Goal: Task Accomplishment & Management: Complete application form

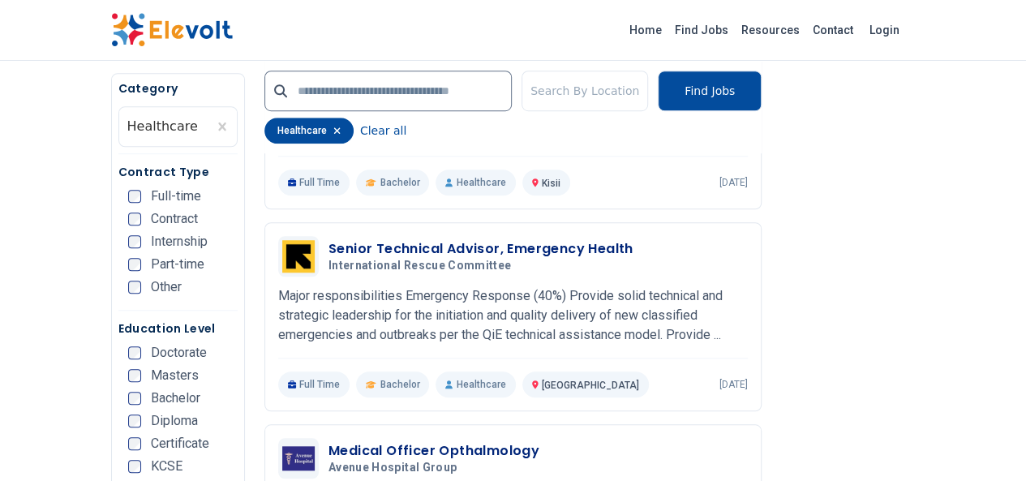
scroll to position [562, 0]
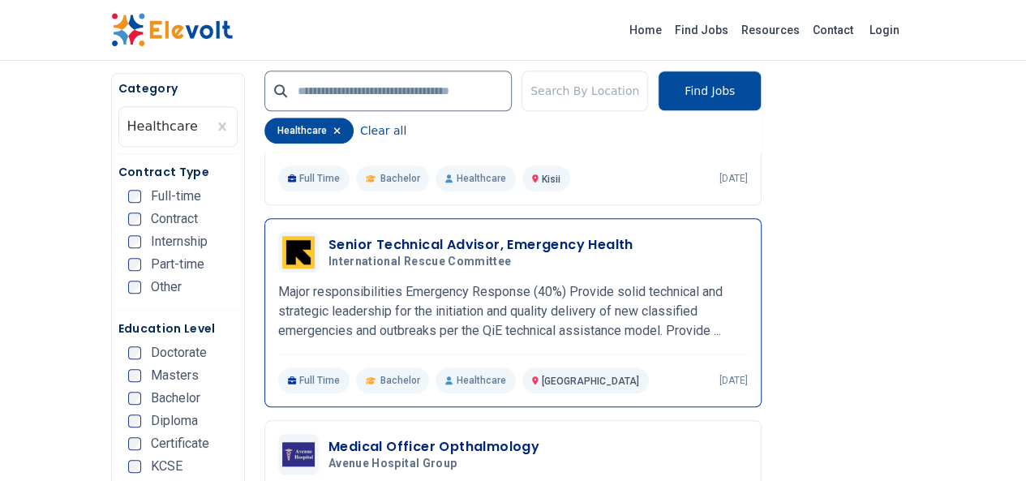
click at [328, 239] on h3 "Senior Technical Advisor, Emergency Health" at bounding box center [480, 244] width 305 height 19
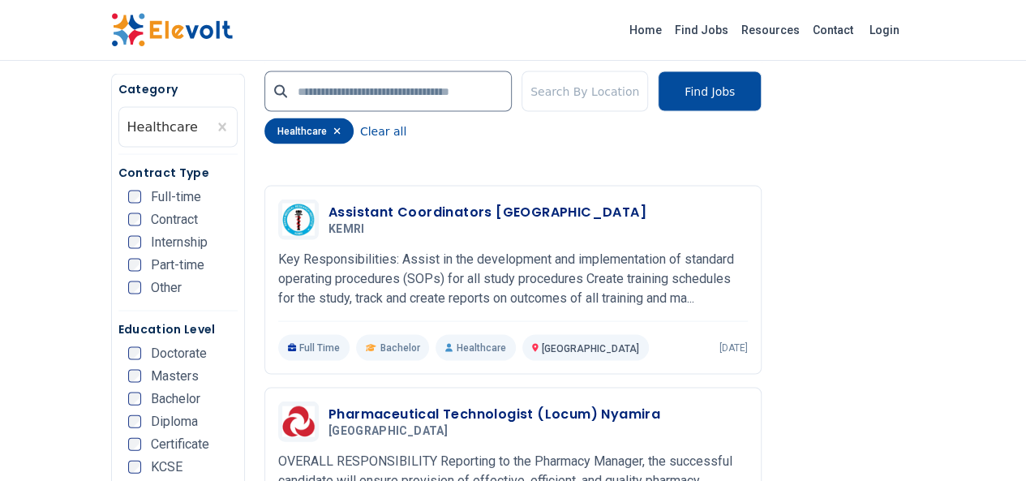
scroll to position [1501, 0]
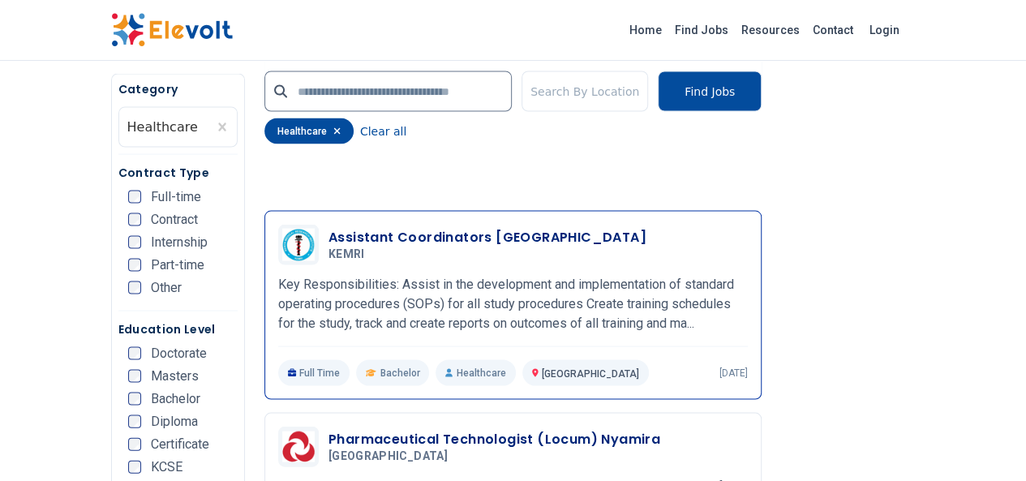
click at [328, 227] on h3 "Assistant Coordinators [GEOGRAPHIC_DATA]" at bounding box center [487, 236] width 318 height 19
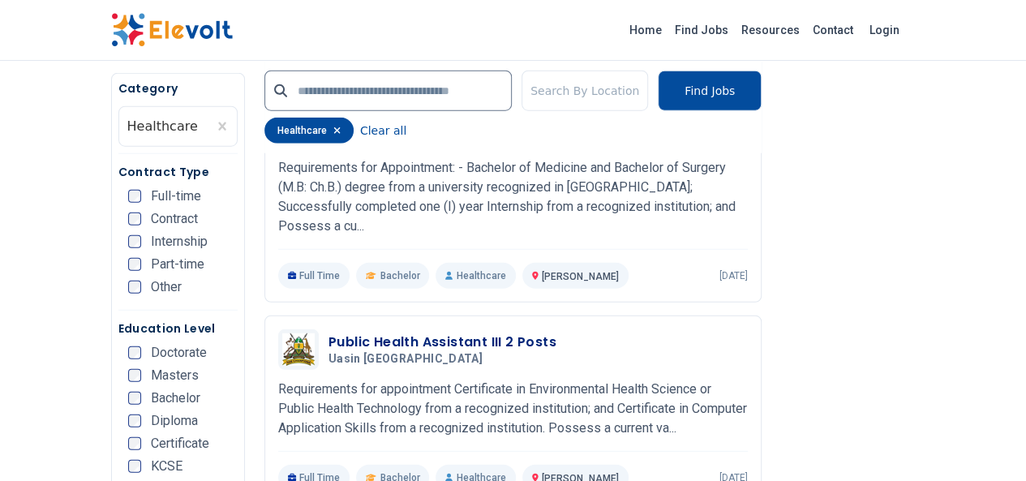
scroll to position [2022, 0]
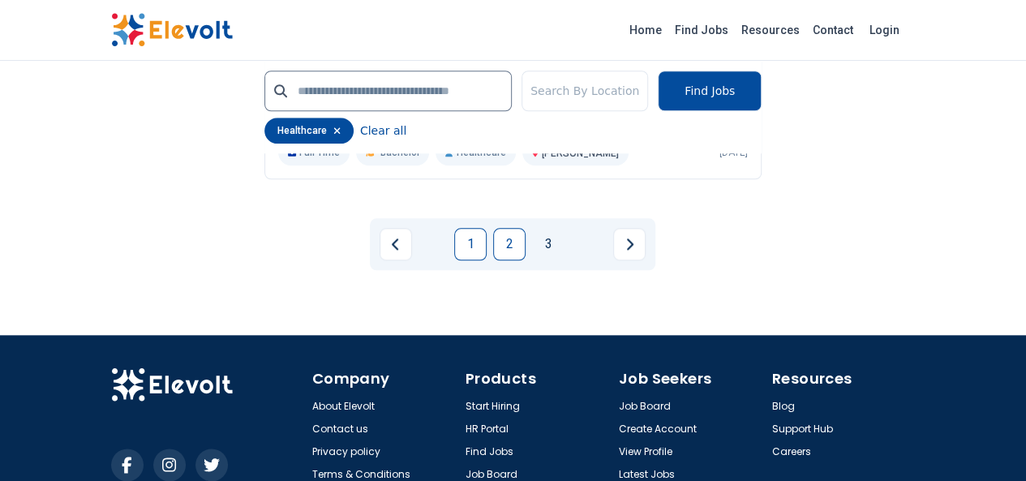
click at [511, 228] on link "2" at bounding box center [509, 244] width 32 height 32
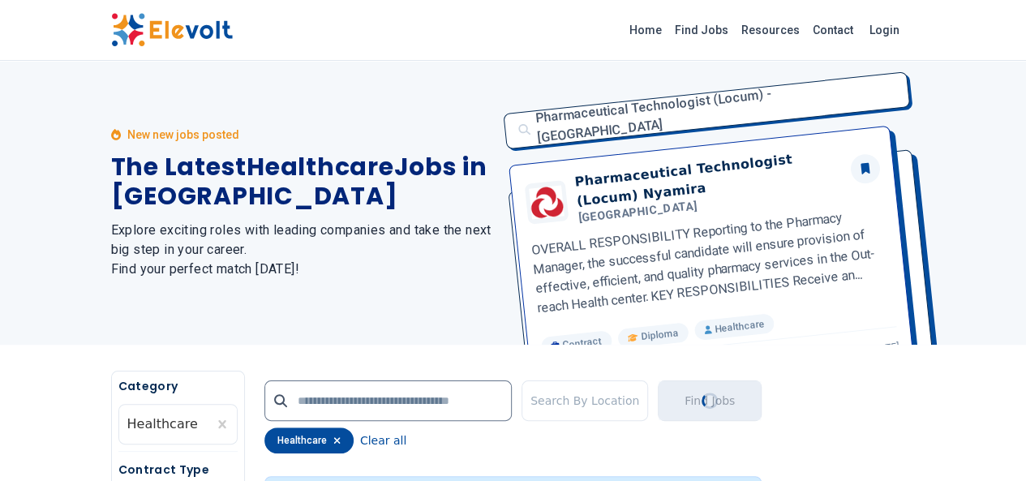
scroll to position [0, 0]
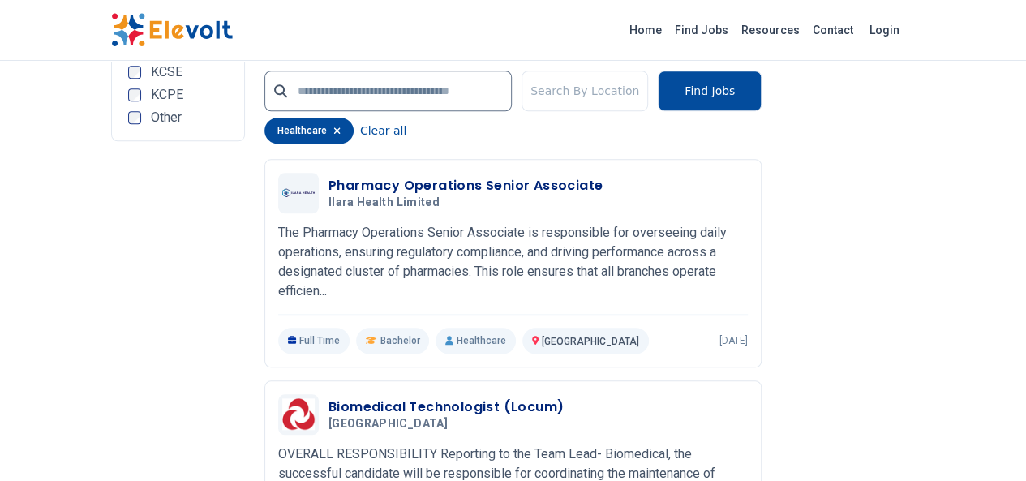
scroll to position [3705, 0]
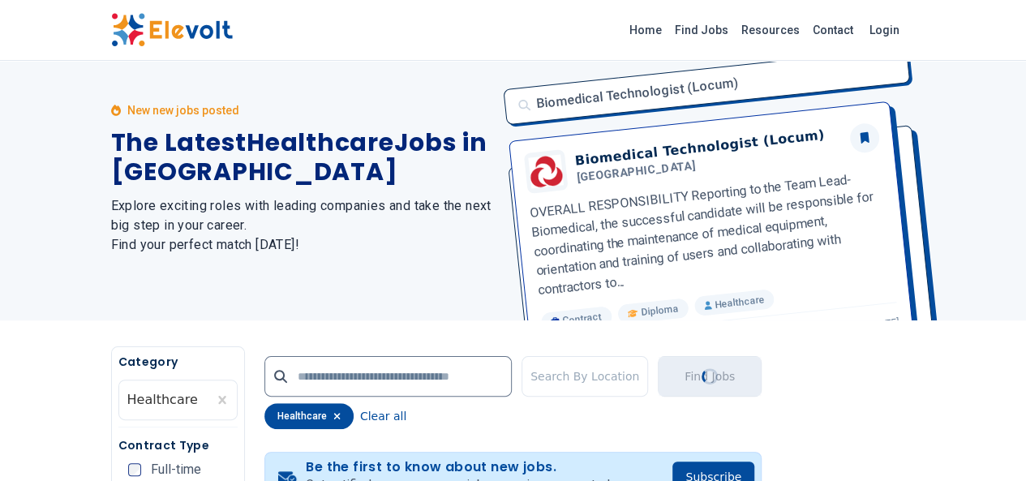
scroll to position [2, 0]
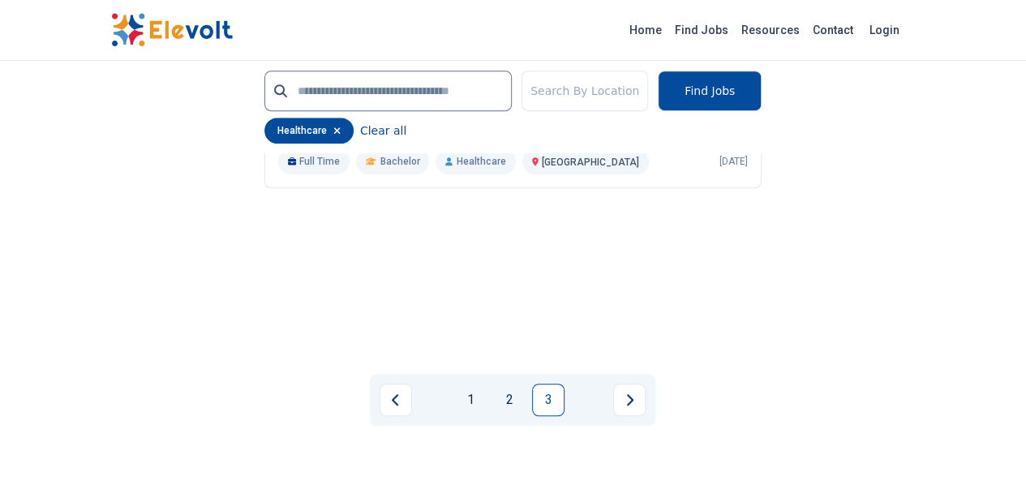
scroll to position [3398, 0]
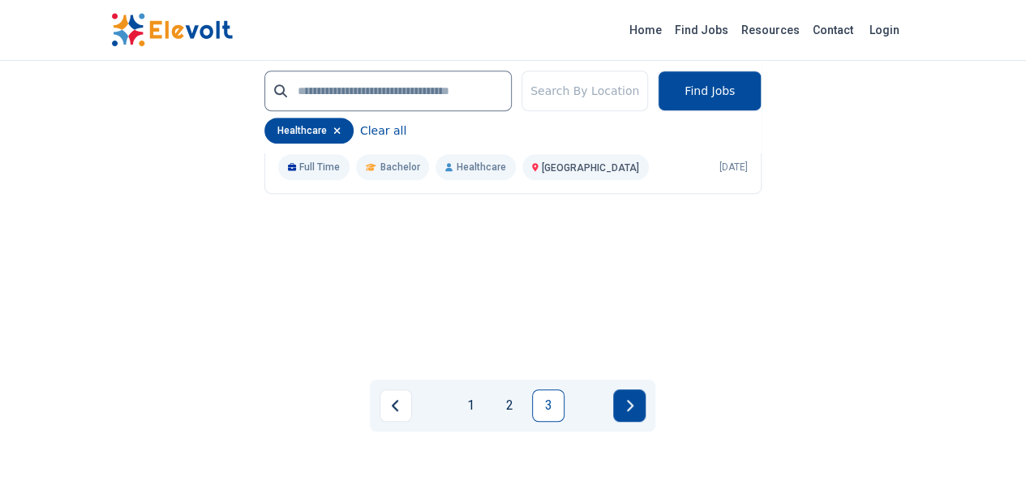
click at [617, 389] on button "Next page" at bounding box center [629, 405] width 32 height 32
click at [629, 399] on icon "Next page" at bounding box center [629, 405] width 8 height 13
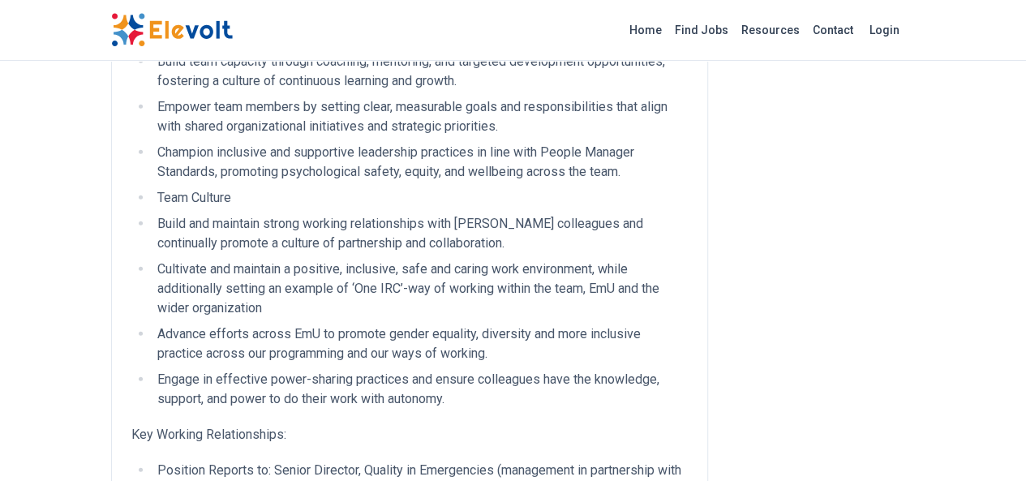
scroll to position [2019, 0]
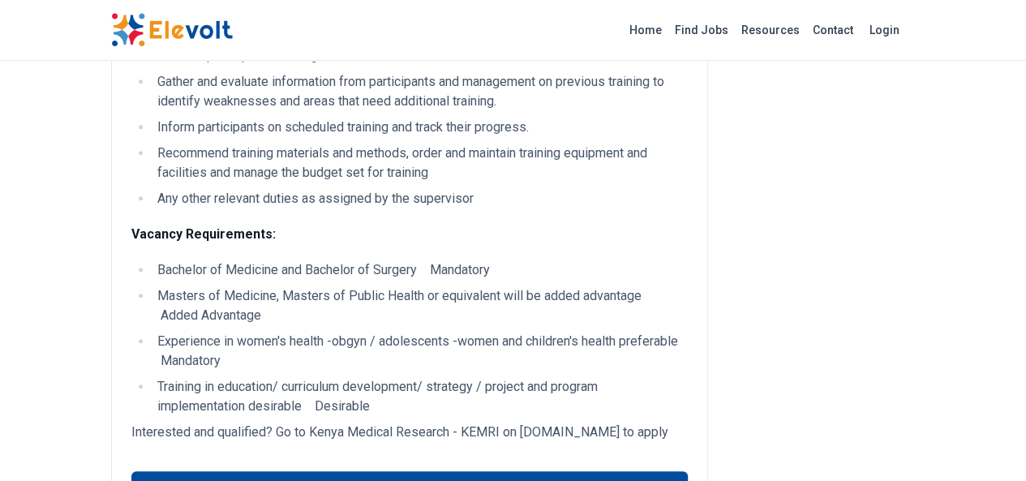
scroll to position [501, 0]
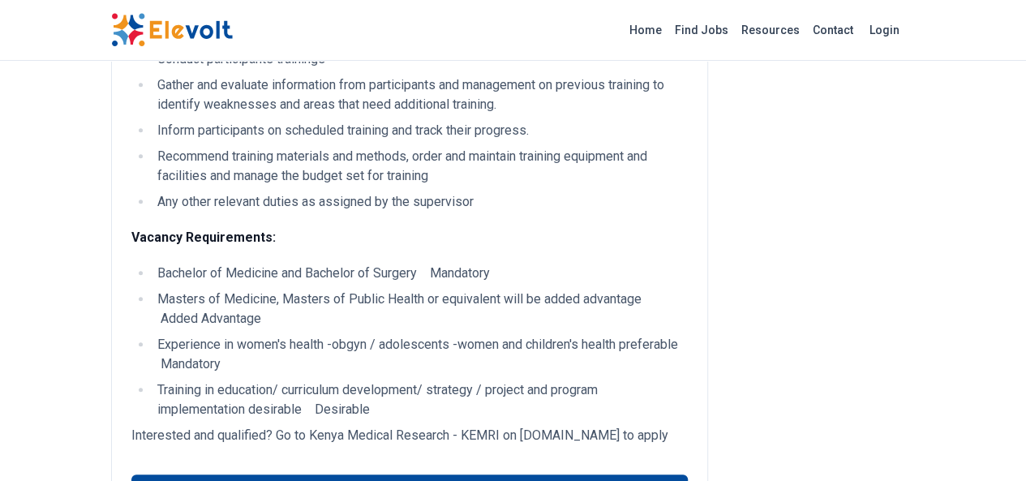
click at [522, 426] on p "Interested and qualified? Go to Kenya Medical Research - KEMRI on erecruitment.…" at bounding box center [409, 435] width 556 height 19
click at [131, 474] on link "Apply for this position" at bounding box center [409, 489] width 556 height 31
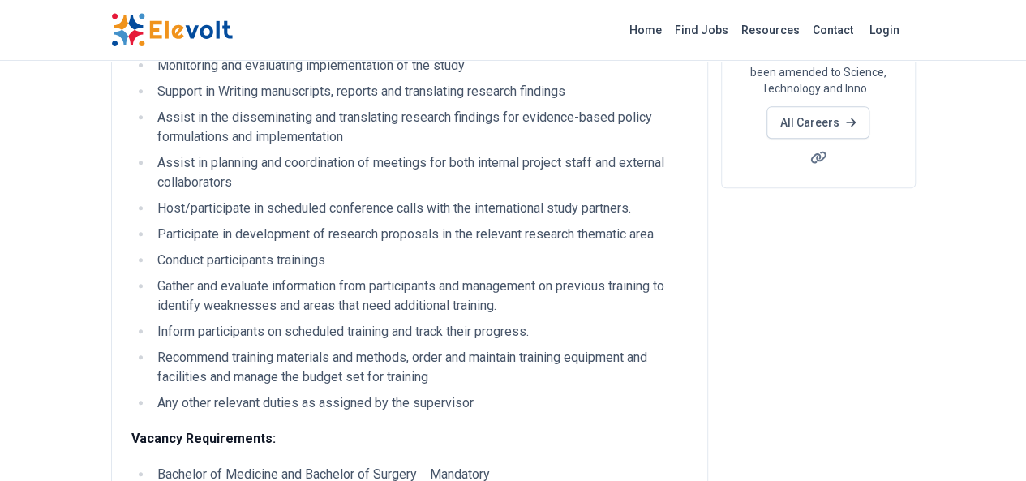
scroll to position [255, 0]
